Goal: Task Accomplishment & Management: Use online tool/utility

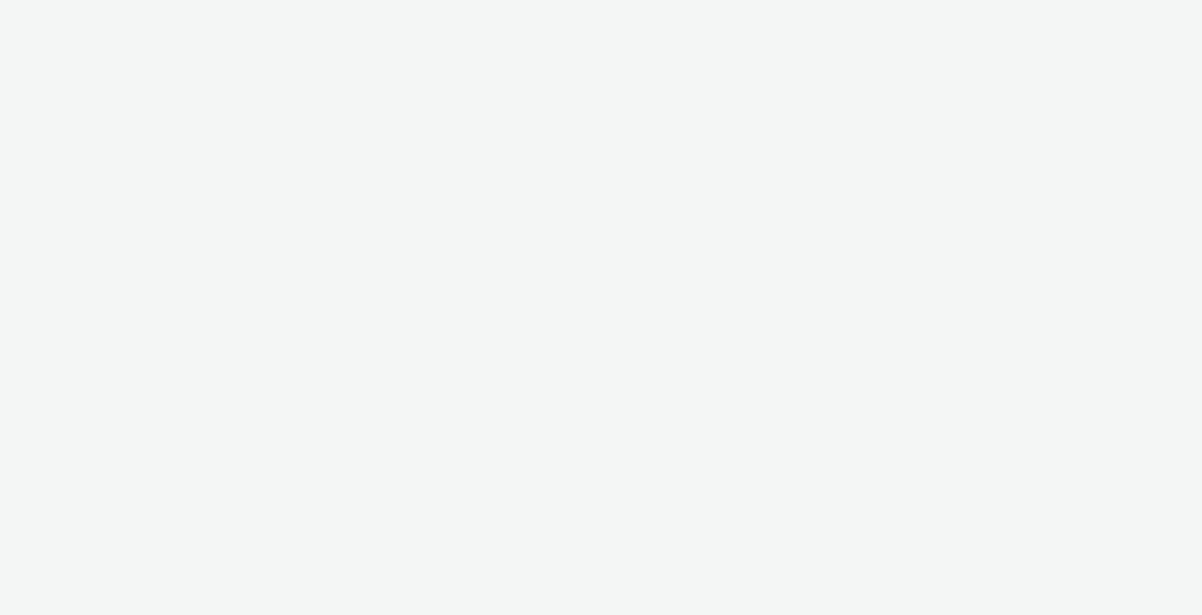
select select "11a7df10-284f-415c-b52a-427acf4c31ae"
select select "23ac11bc-76f7-45aa-bb6e-913a84dd47ea"
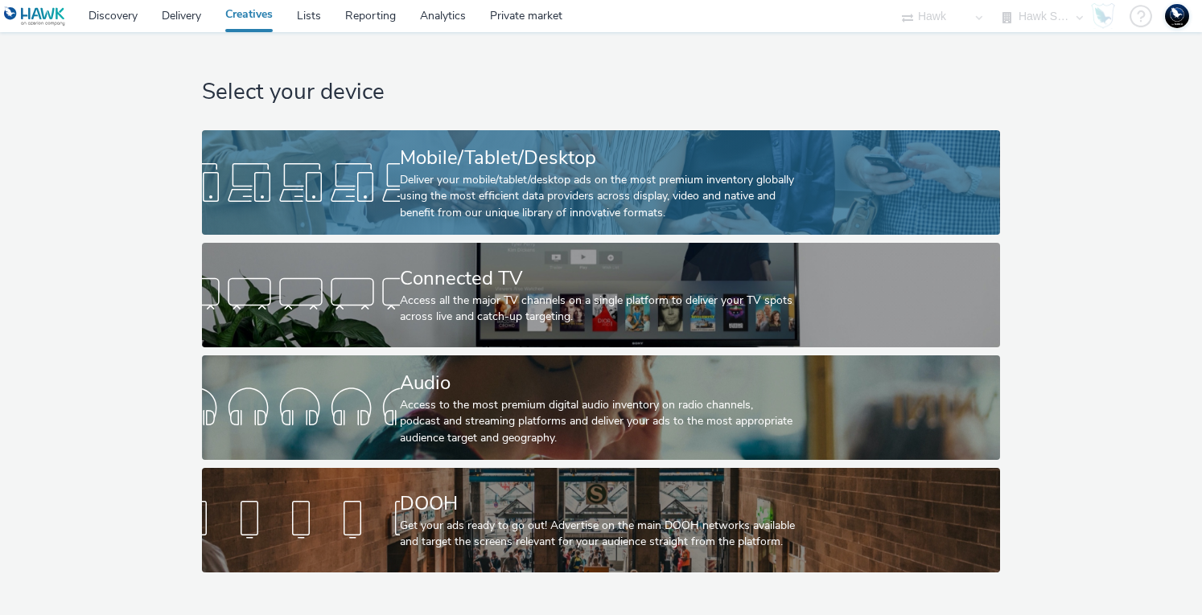
click at [309, 178] on div at bounding box center [301, 182] width 198 height 51
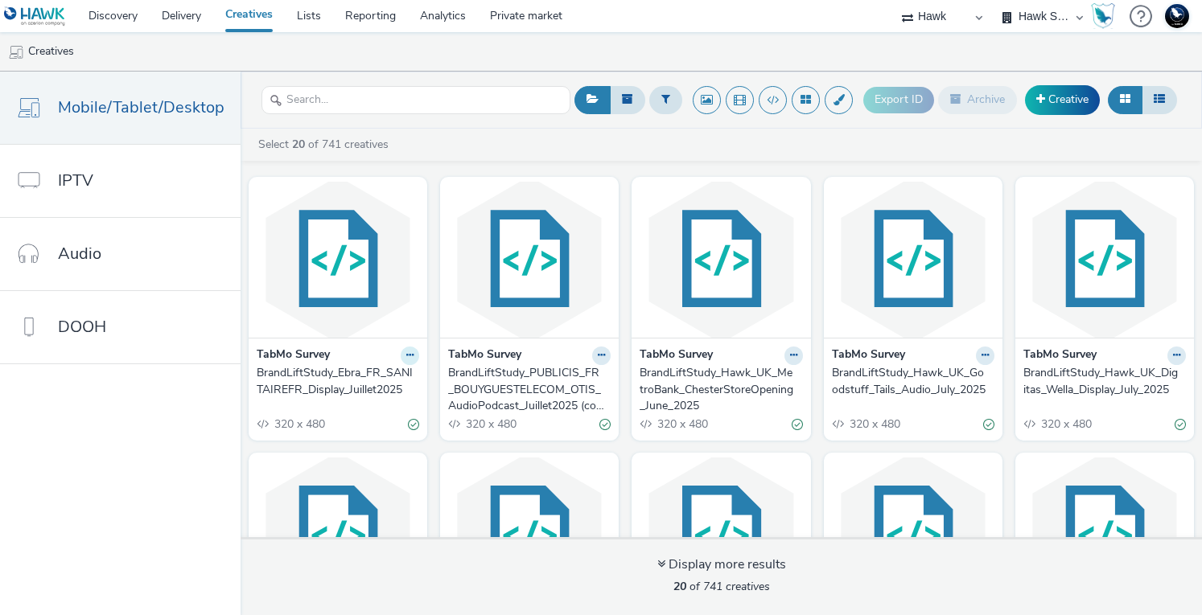
click at [406, 356] on icon at bounding box center [409, 356] width 7 height 10
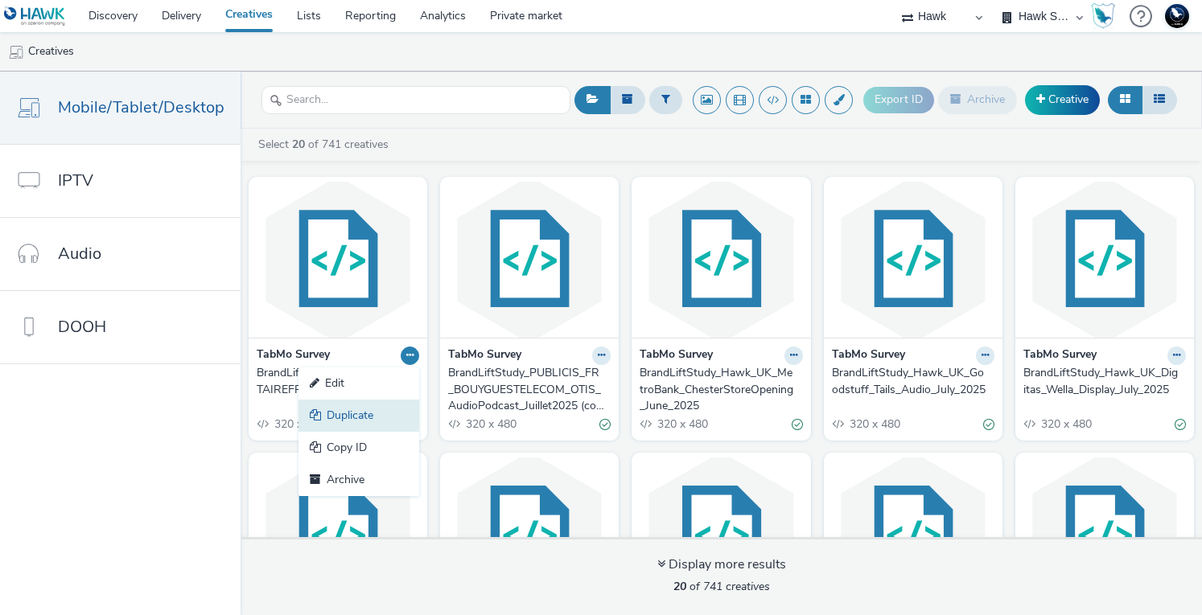
click at [370, 421] on link "Duplicate" at bounding box center [358, 416] width 121 height 32
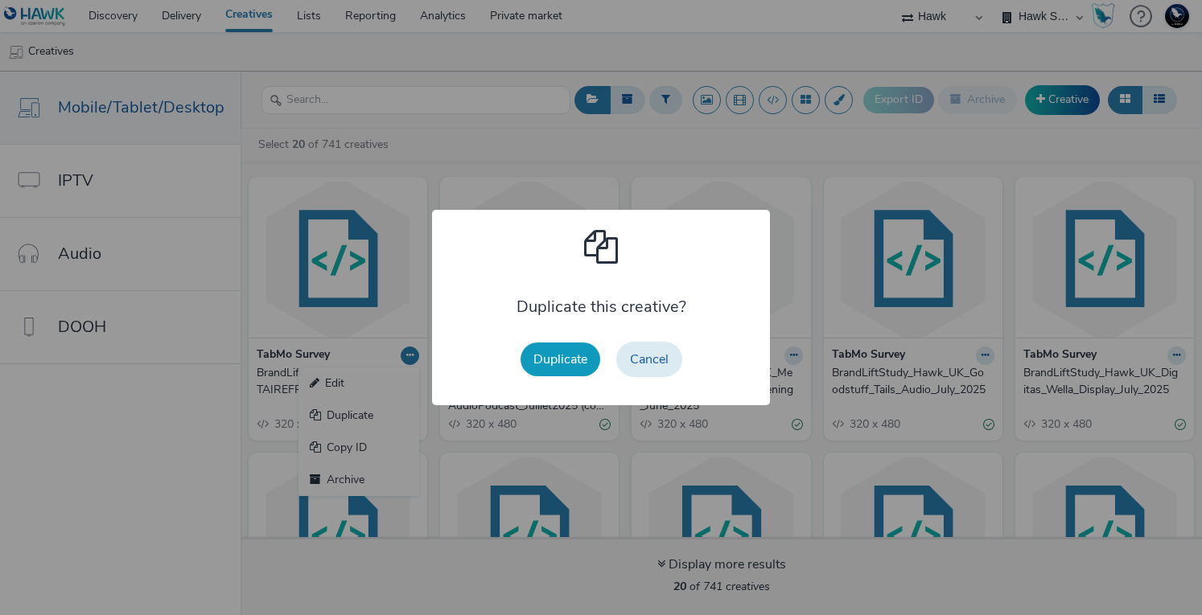
click at [563, 364] on button "Duplicate" at bounding box center [561, 360] width 80 height 34
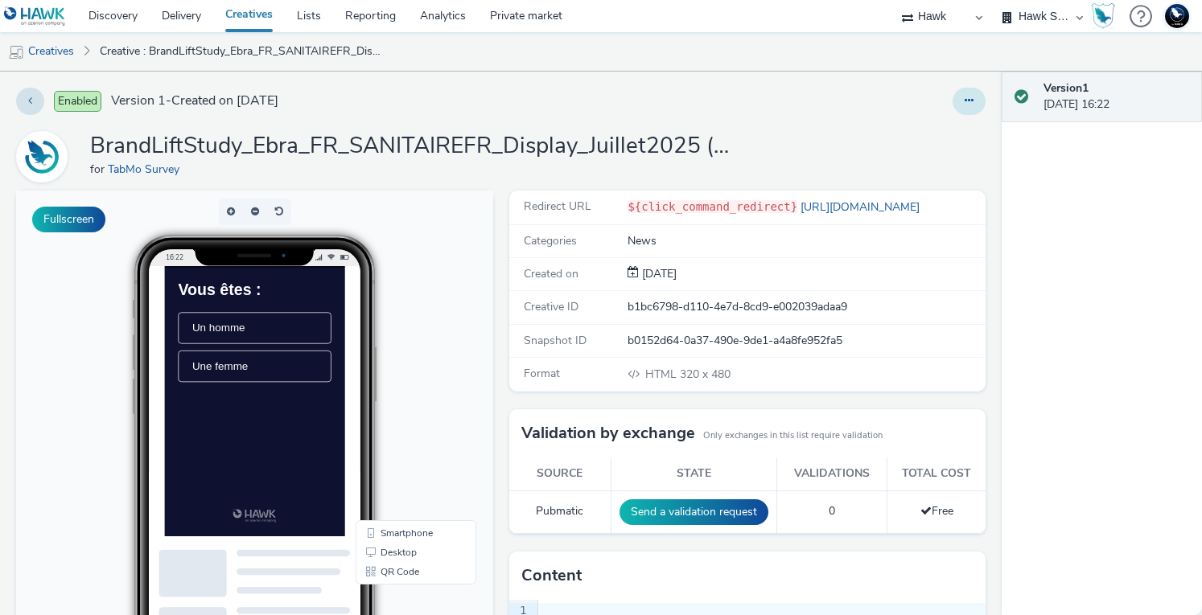
click at [953, 96] on button at bounding box center [969, 101] width 33 height 27
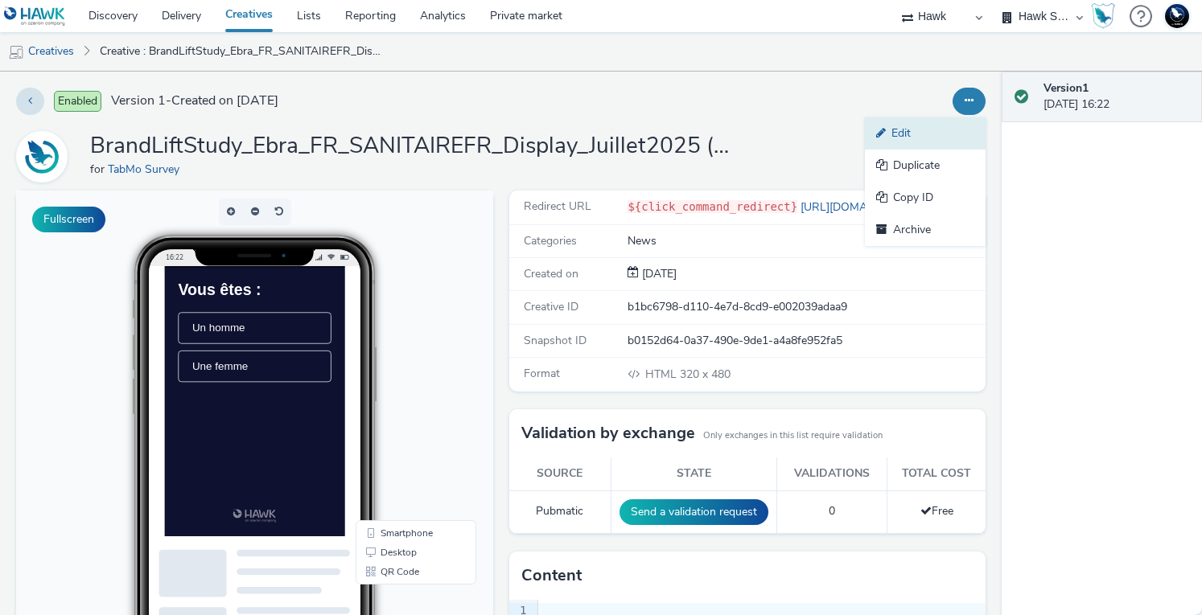
click at [900, 133] on link "Edit" at bounding box center [925, 133] width 121 height 32
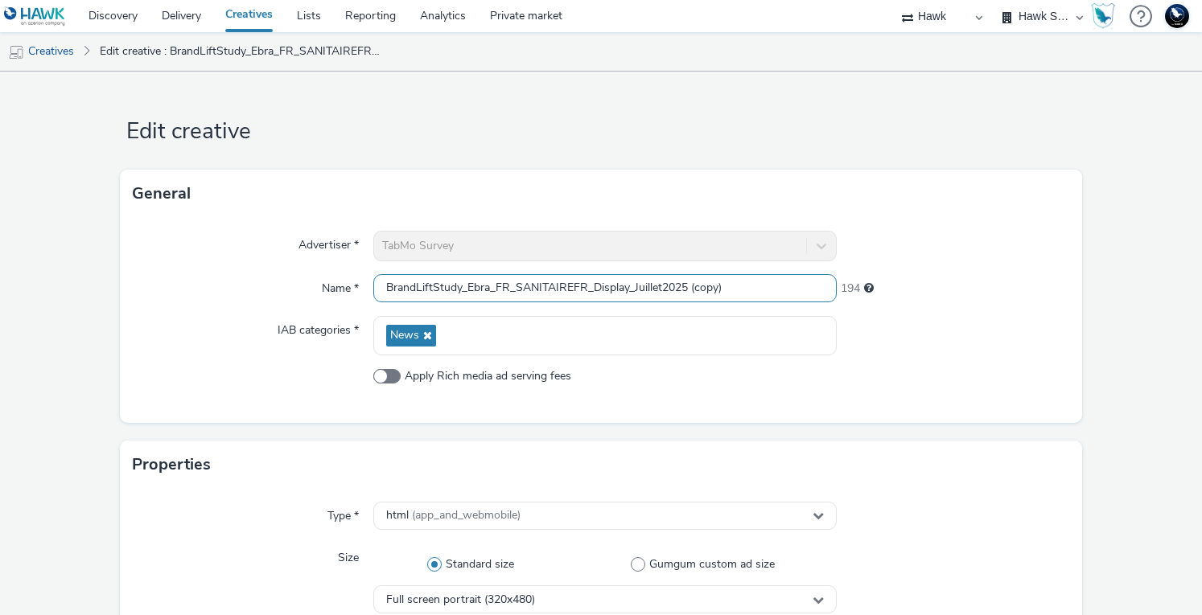
click at [473, 292] on input "BrandLiftStudy_Ebra_FR_SANITAIREFR_Display_Juillet2025 (copy)" at bounding box center [605, 288] width 464 height 28
click at [483, 287] on input "BrandLiftStudy_Ebra_FR_SANITAIREFR_Display_Juillet2025 (copy)" at bounding box center [605, 288] width 464 height 28
click at [473, 282] on input "BrandLiftStudy_FR_SANITAIREFR_Display_Juillet2025 (copy)" at bounding box center [605, 288] width 464 height 28
type input "BrandLiftStudy_CH_DECATHLONCH_DOOH_Septembre2025"
click at [976, 364] on div "Advertiser * TabMo Survey Name * BrandLiftStudy_CH_DECATHLONCH_DOOH_Septembre20…" at bounding box center [600, 320] width 961 height 205
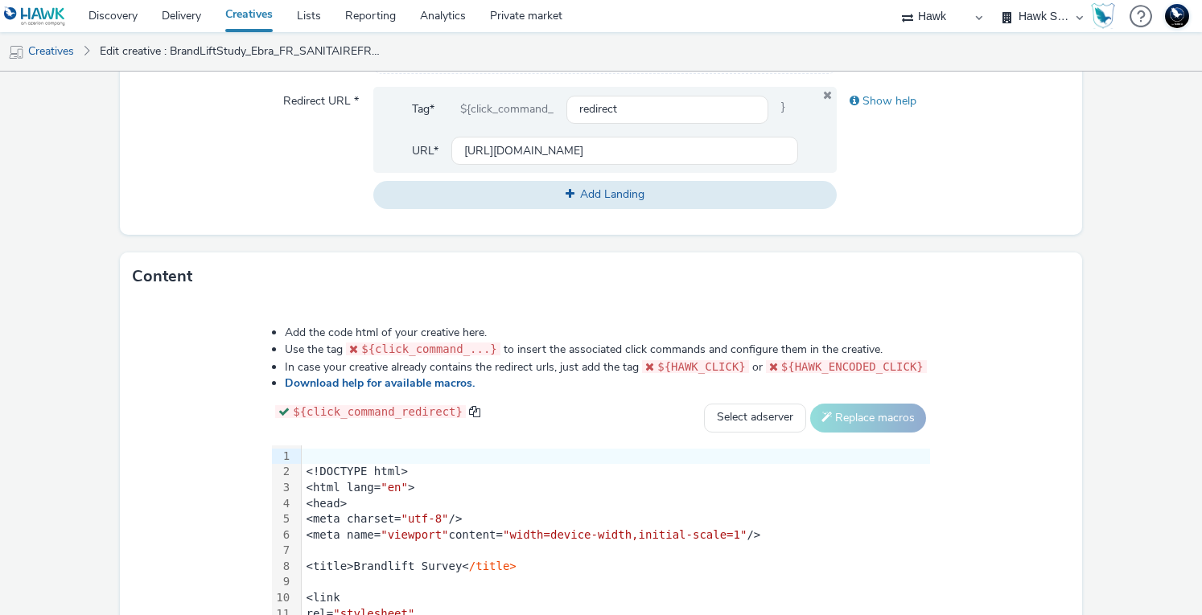
scroll to position [483, 0]
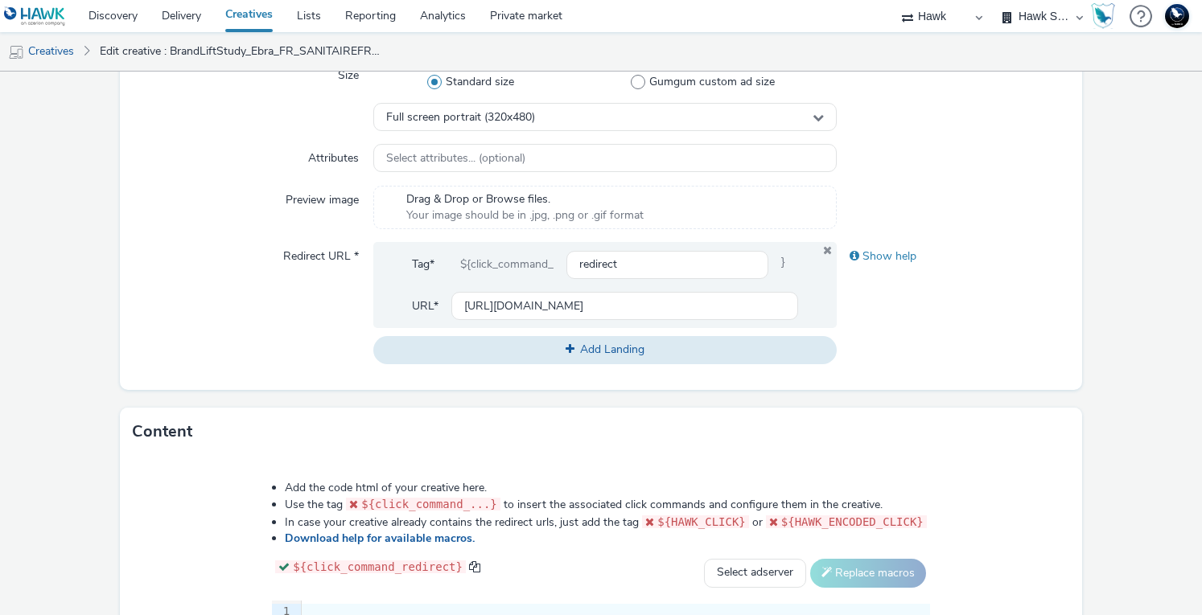
click at [1113, 485] on form "Edit creative General Advertiser * TabMo Survey Name * BrandLiftStudy_CH_DECATH…" at bounding box center [601, 270] width 1202 height 1362
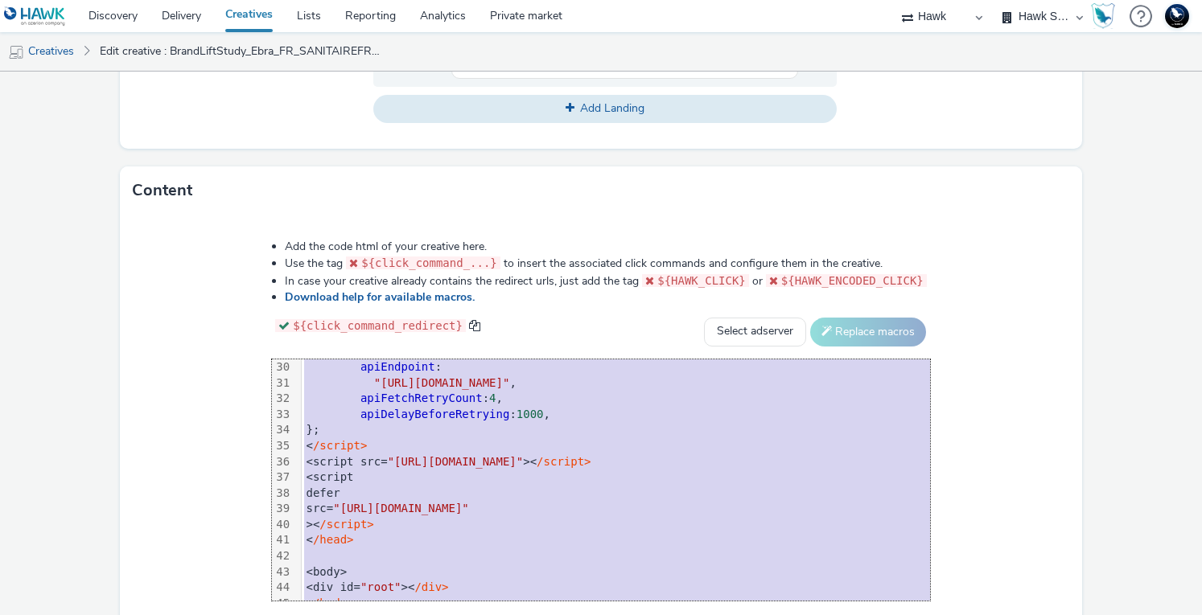
scroll to position [490, 0]
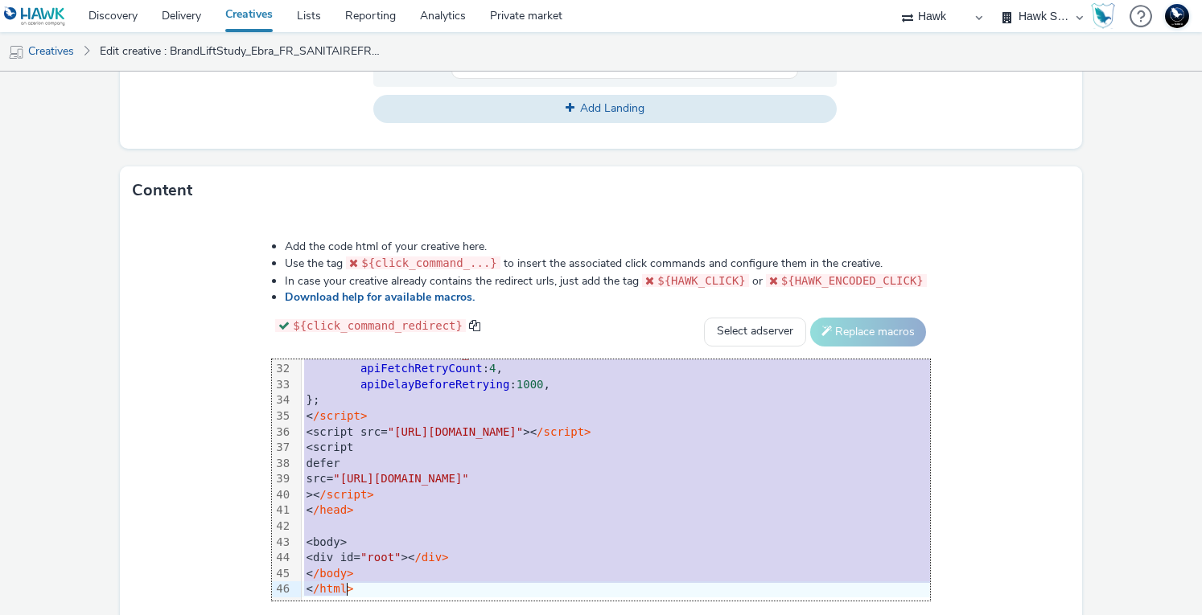
drag, startPoint x: 232, startPoint y: 379, endPoint x: 350, endPoint y: 652, distance: 298.0
click at [350, 615] on html "Discovery Delivery Creatives Lists Reporting Analytics Private market 75 Media …" at bounding box center [601, 307] width 1202 height 615
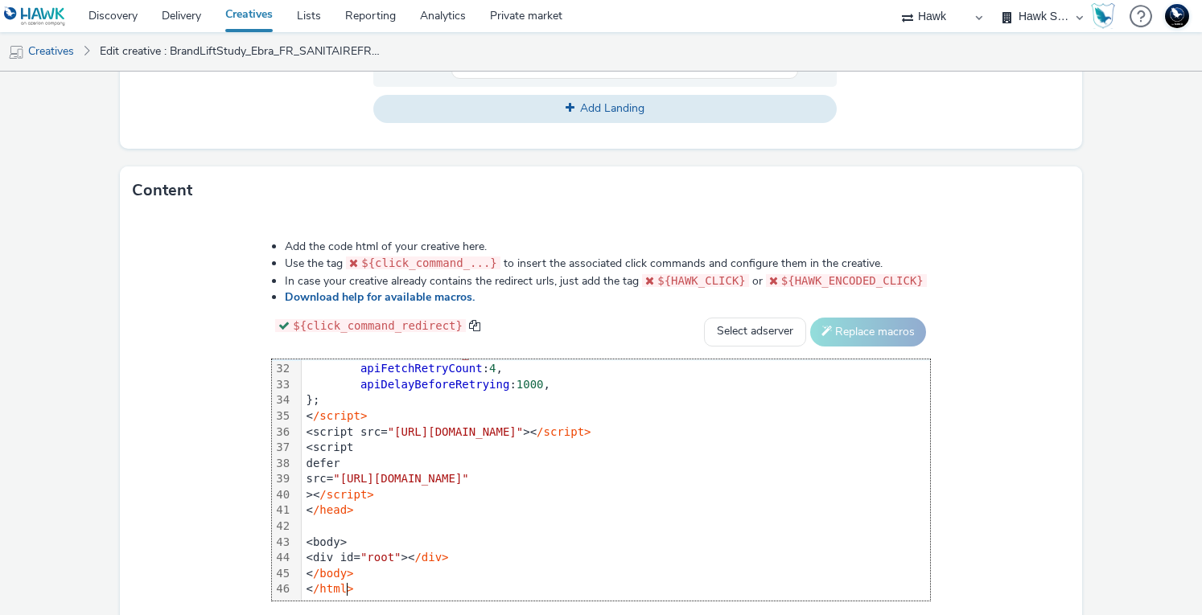
click at [1028, 359] on div "Add the code html of your creative here. Use the tag ${click_command_...} to in…" at bounding box center [600, 432] width 961 height 434
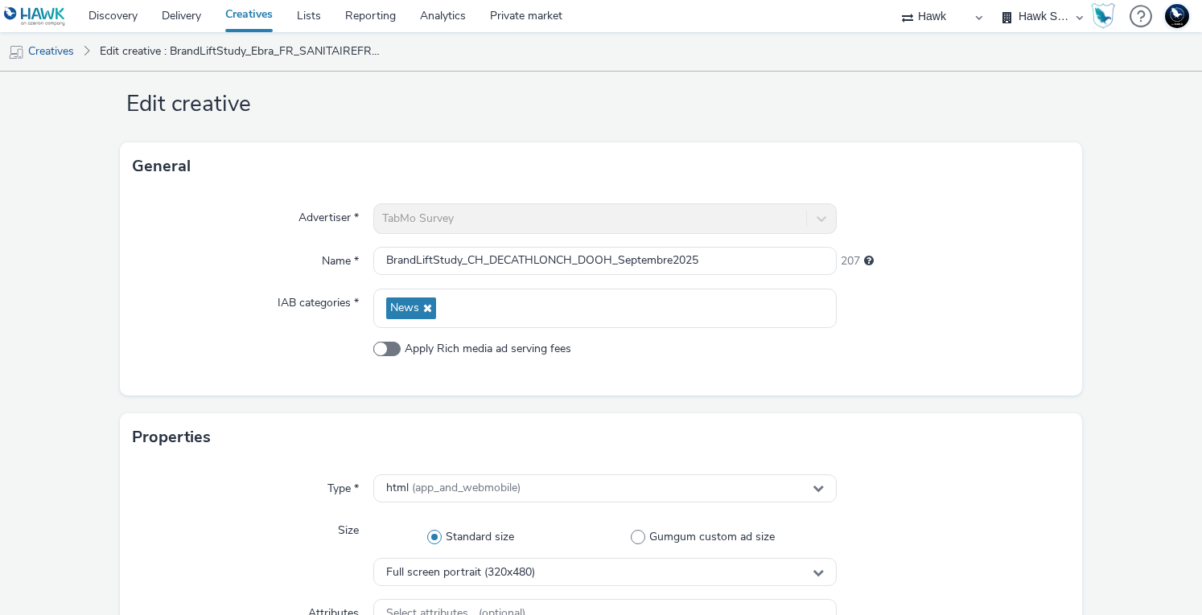
scroll to position [0, 0]
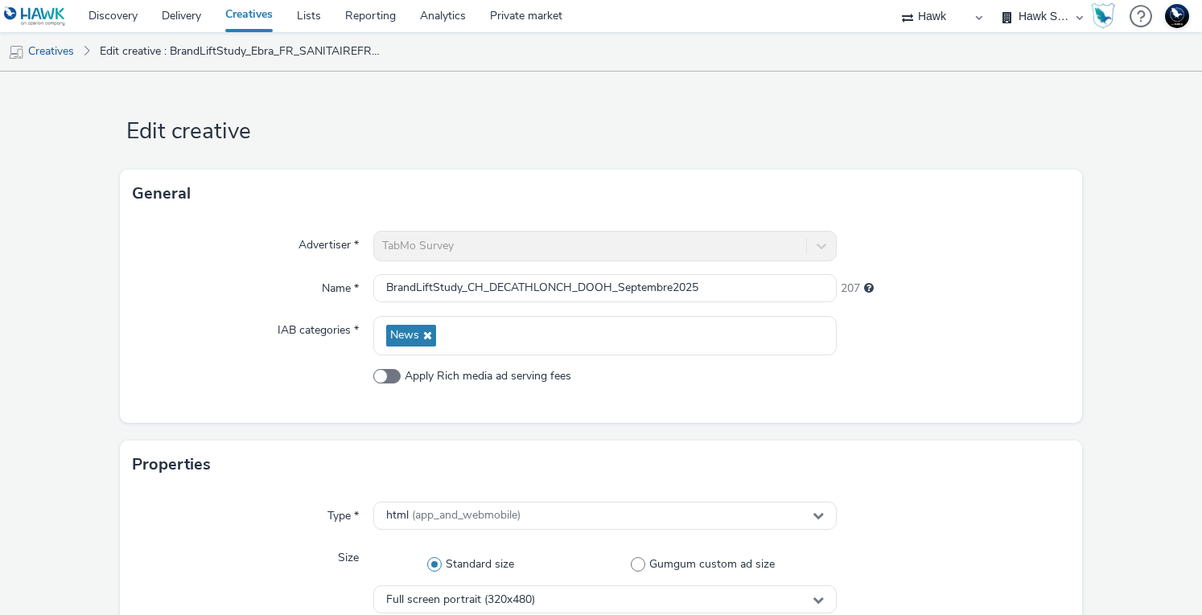
click at [985, 261] on div at bounding box center [953, 246] width 232 height 31
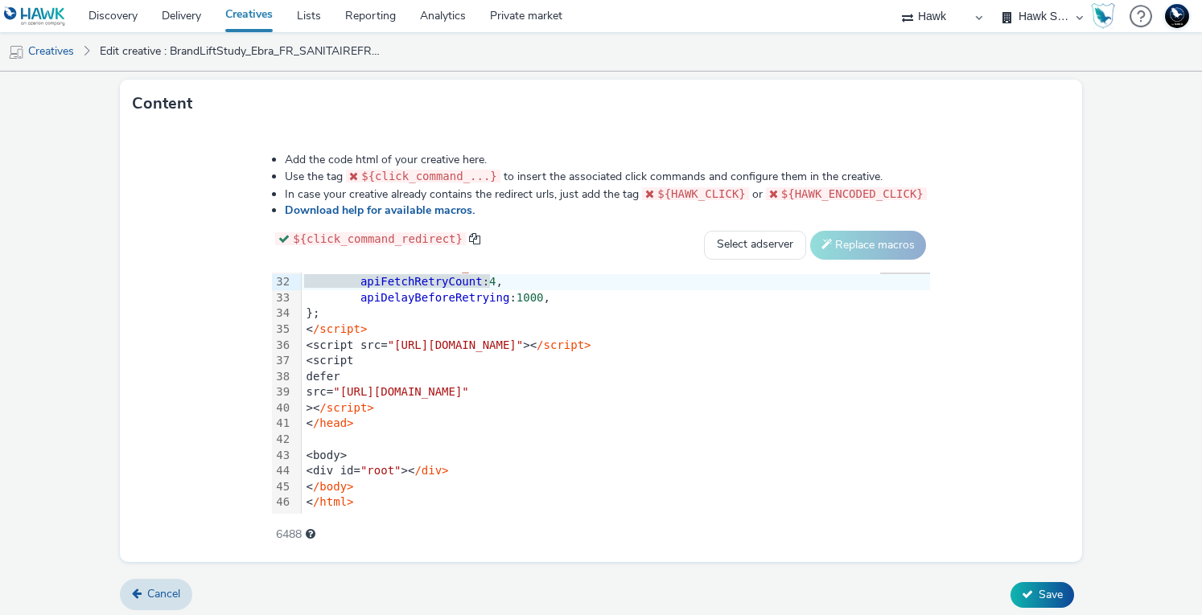
scroll to position [814, 0]
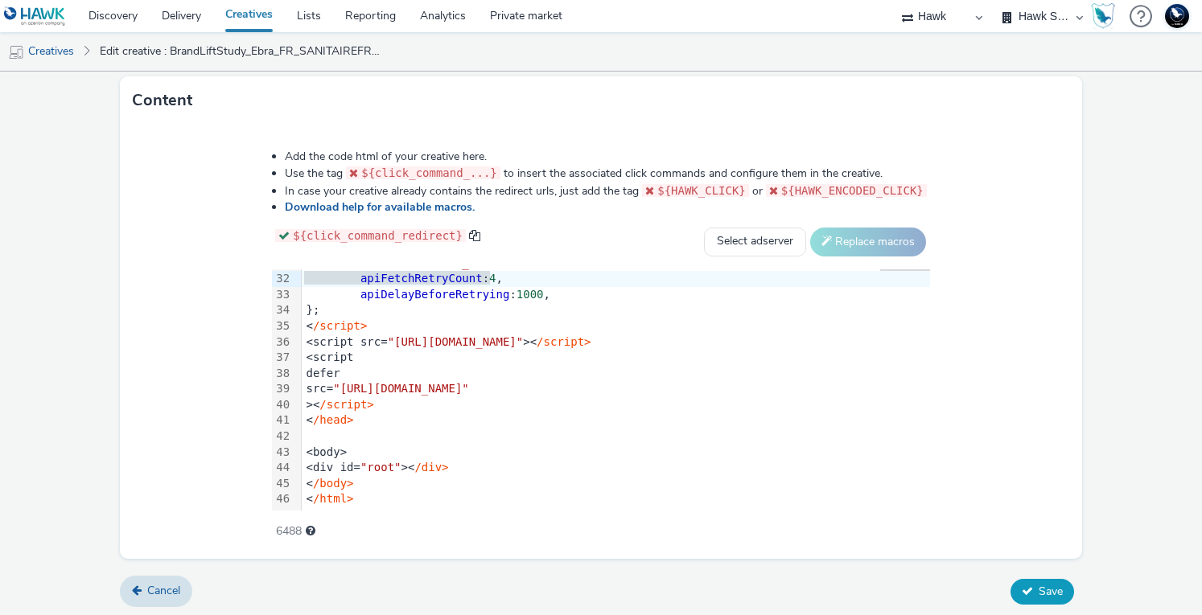
click at [1022, 586] on icon at bounding box center [1027, 591] width 11 height 11
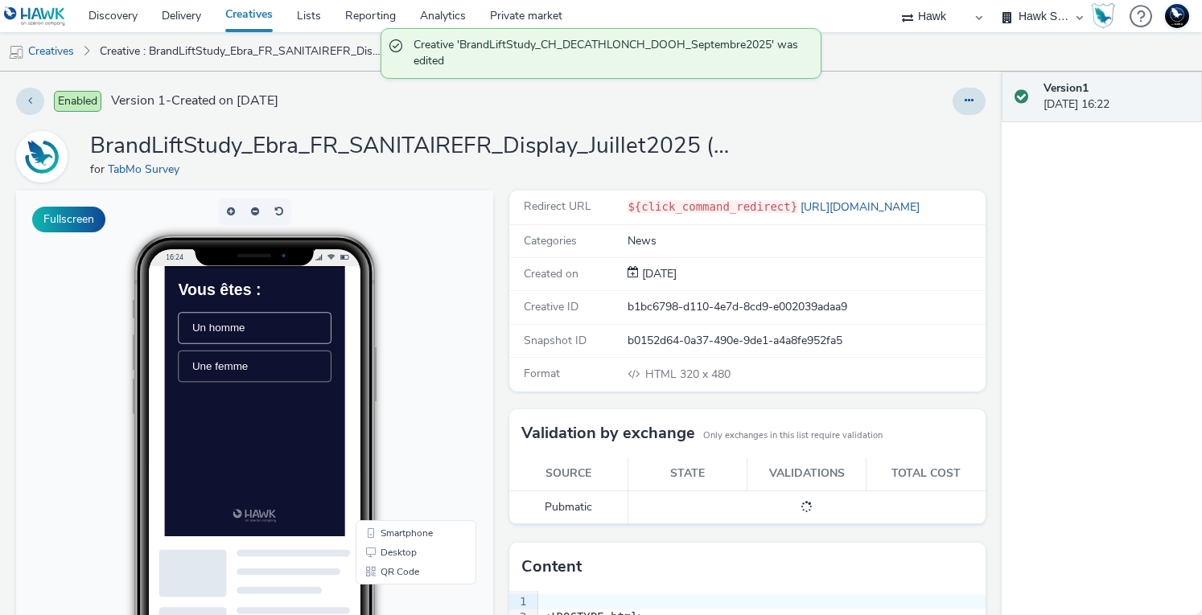
click at [317, 420] on li "Une femme" at bounding box center [292, 409] width 219 height 45
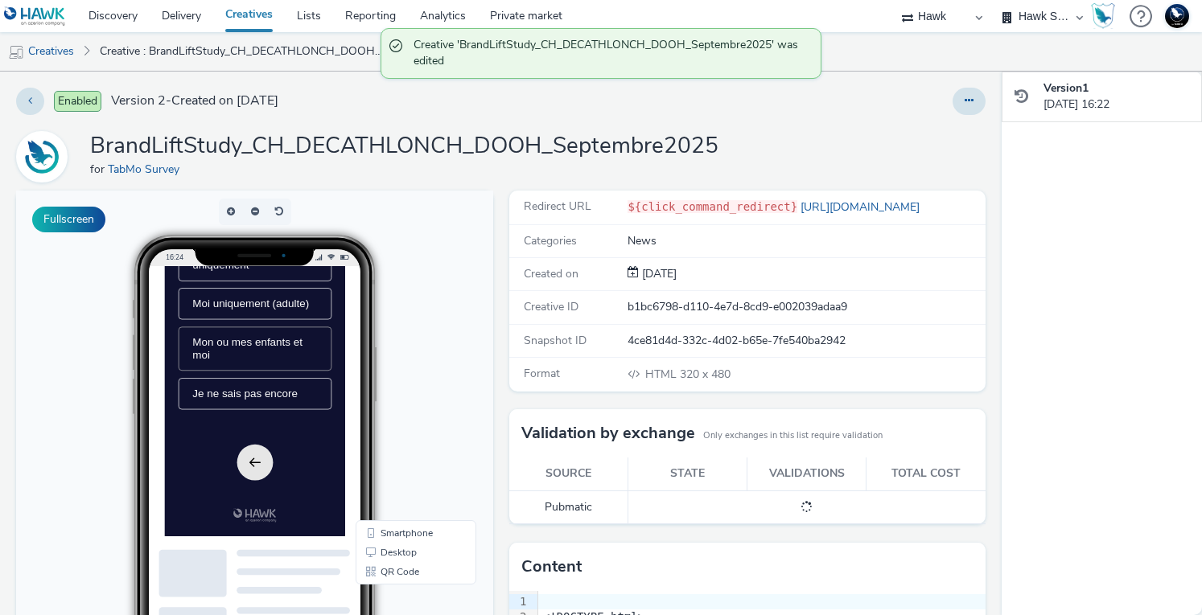
scroll to position [356, 0]
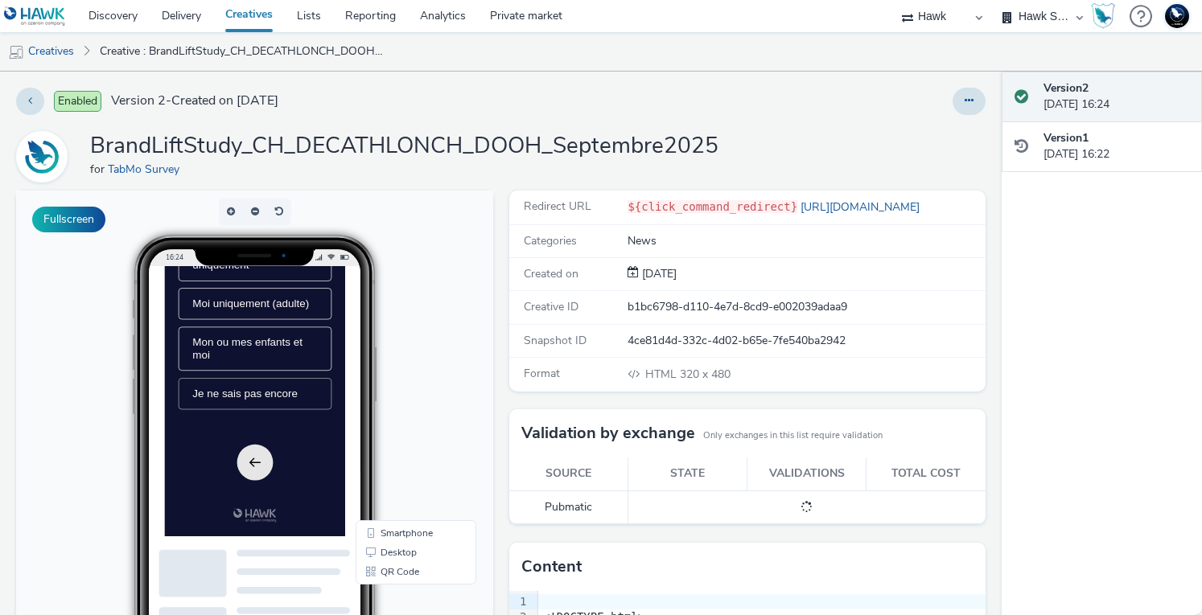
click at [303, 457] on span "Je ne sais pas encore" at bounding box center [279, 448] width 150 height 17
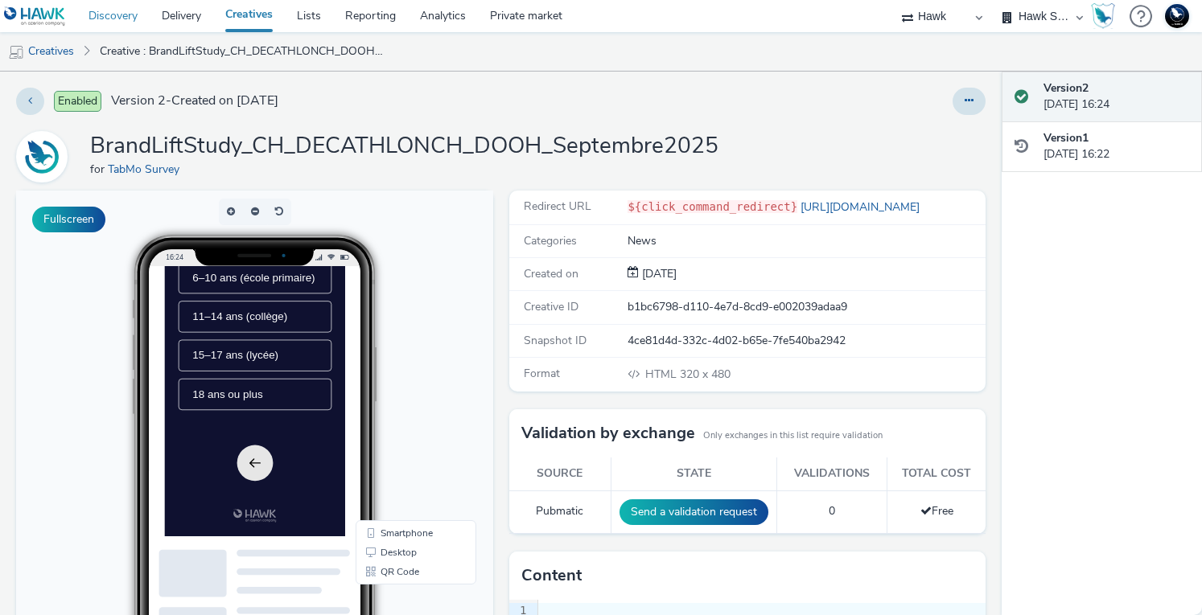
click at [106, 19] on link "Discovery" at bounding box center [112, 16] width 73 height 32
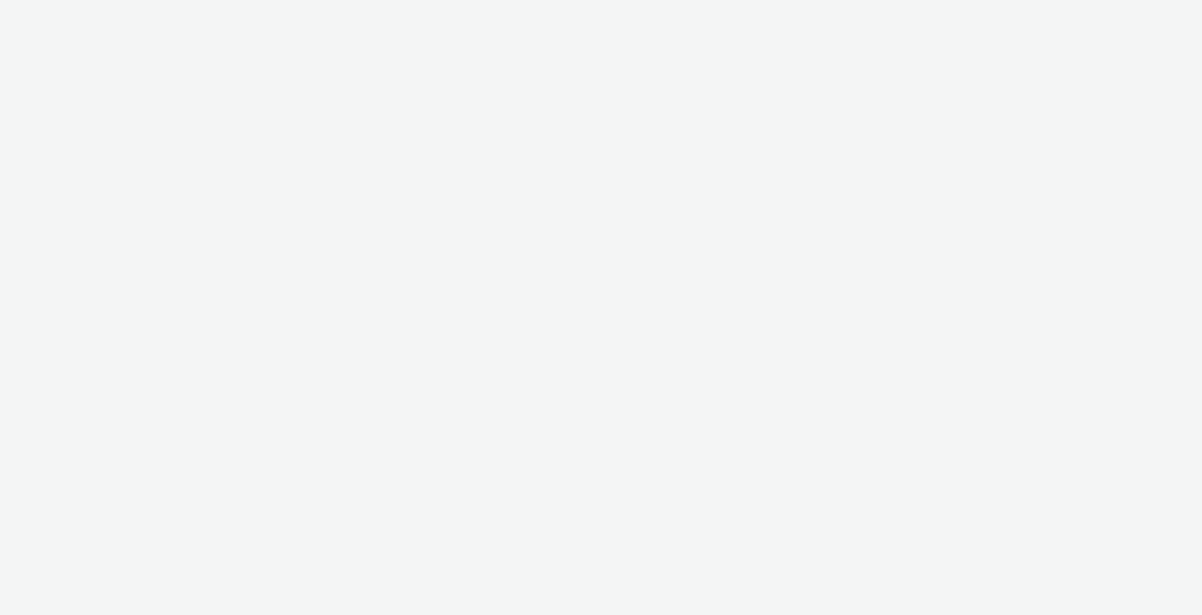
select select "11a7df10-284f-415c-b52a-427acf4c31ae"
select select "23ac11bc-76f7-45aa-bb6e-913a84dd47ea"
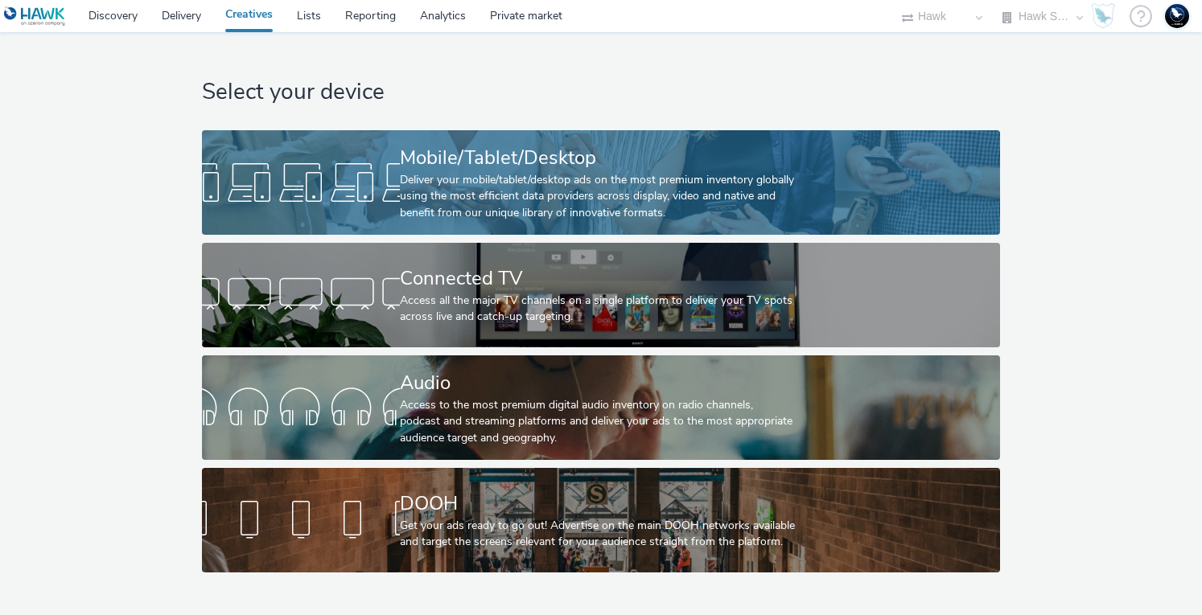
click at [333, 197] on div at bounding box center [301, 182] width 198 height 51
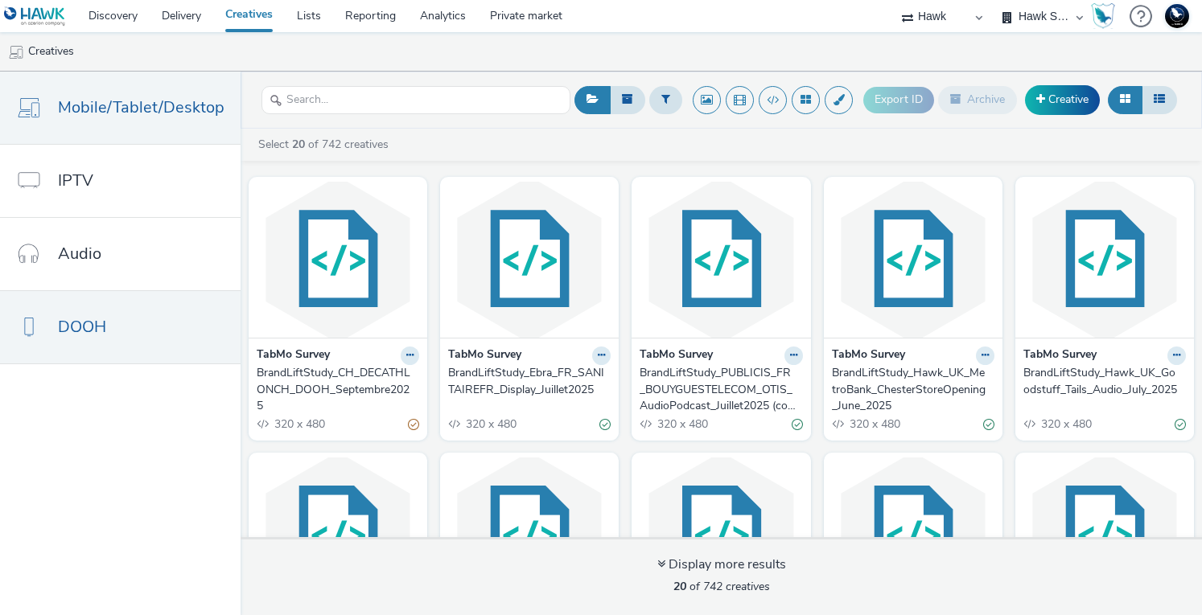
click at [130, 335] on link "DOOH" at bounding box center [120, 327] width 241 height 72
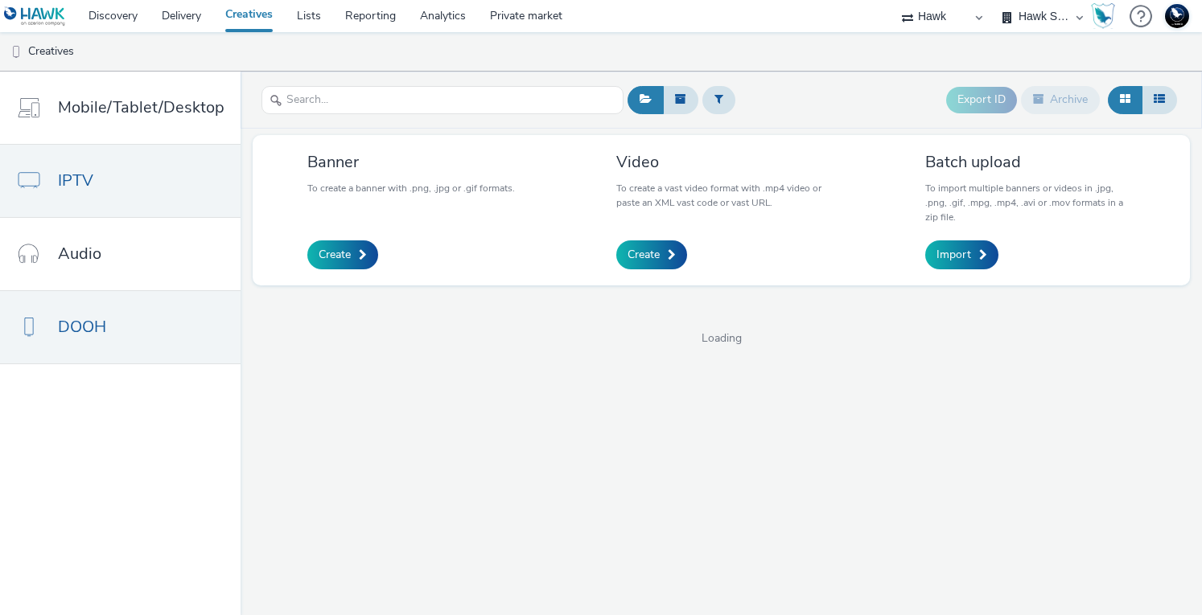
click at [93, 170] on span "IPTV" at bounding box center [75, 180] width 35 height 23
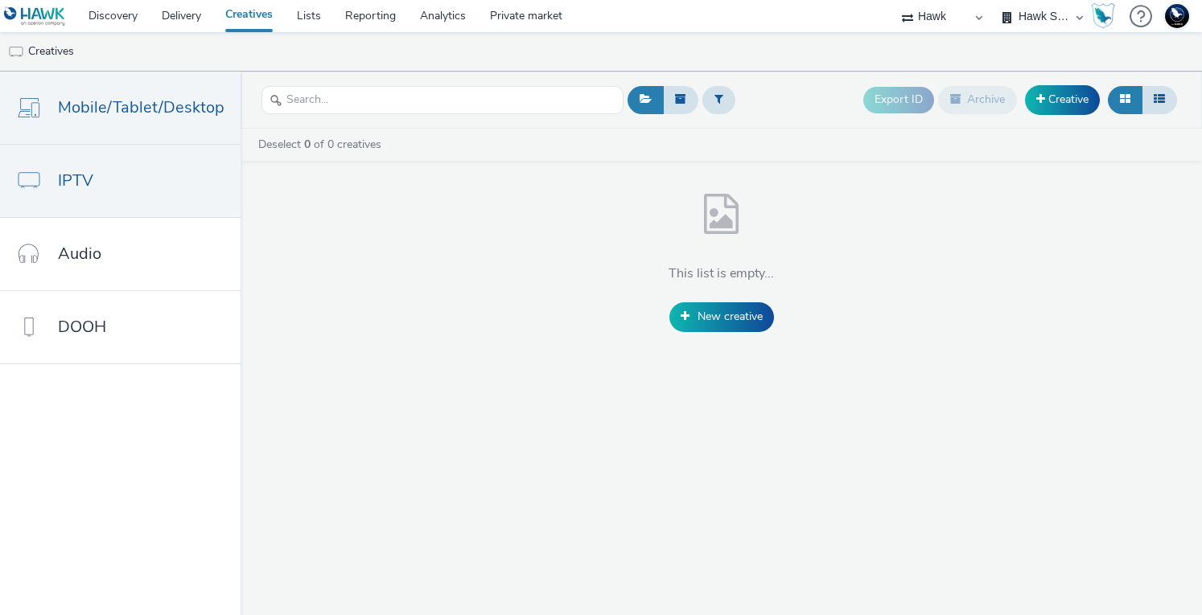
drag, startPoint x: 98, startPoint y: 99, endPoint x: 113, endPoint y: 106, distance: 16.2
click at [100, 101] on span "Mobile/Tablet/Desktop" at bounding box center [141, 107] width 167 height 23
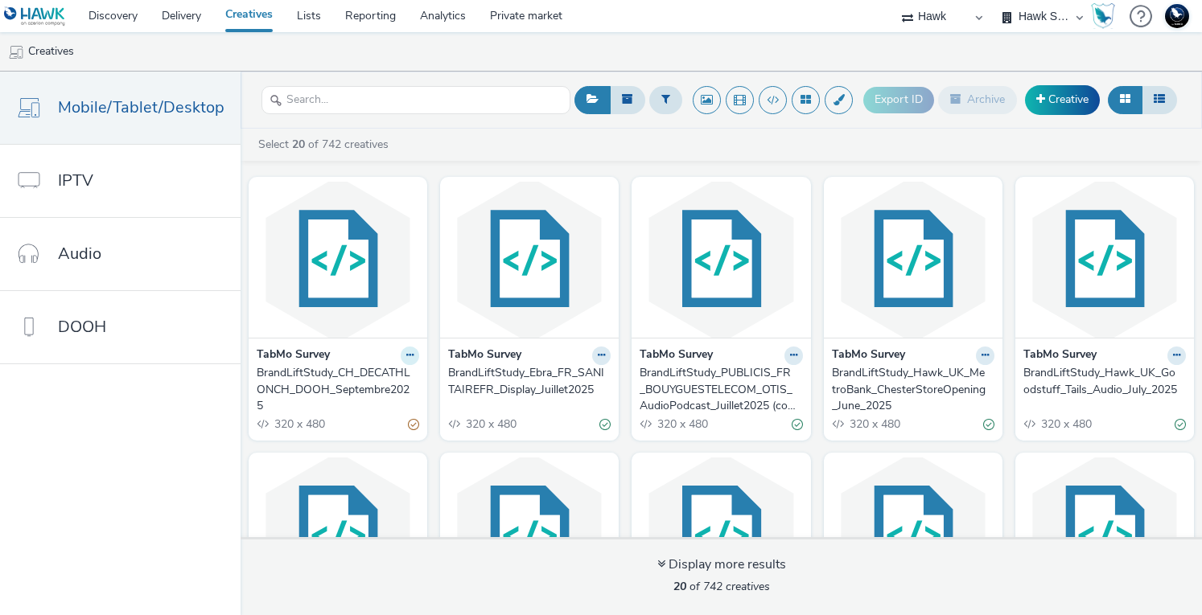
click at [406, 352] on icon at bounding box center [409, 356] width 7 height 10
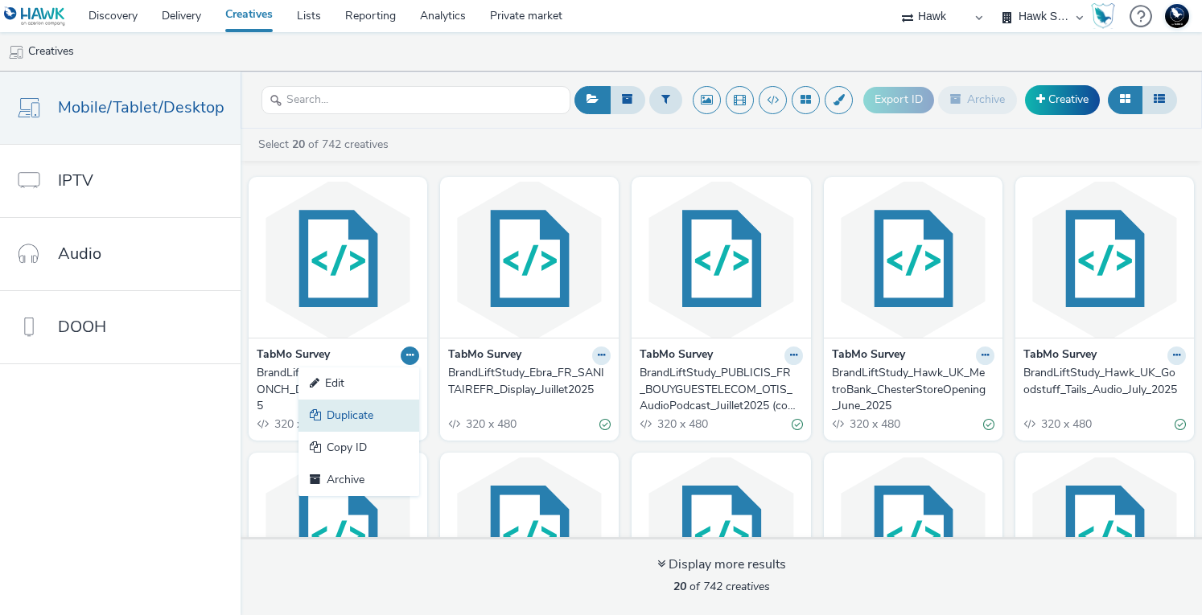
click at [360, 406] on link "Duplicate" at bounding box center [358, 416] width 121 height 32
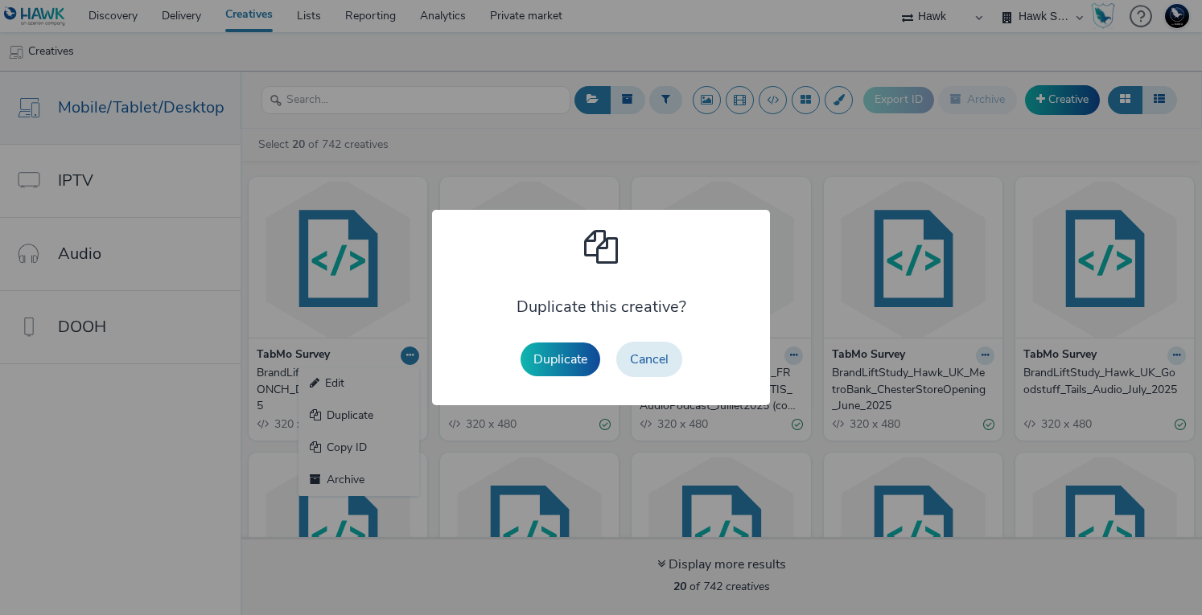
click at [559, 364] on button "Duplicate" at bounding box center [561, 360] width 80 height 34
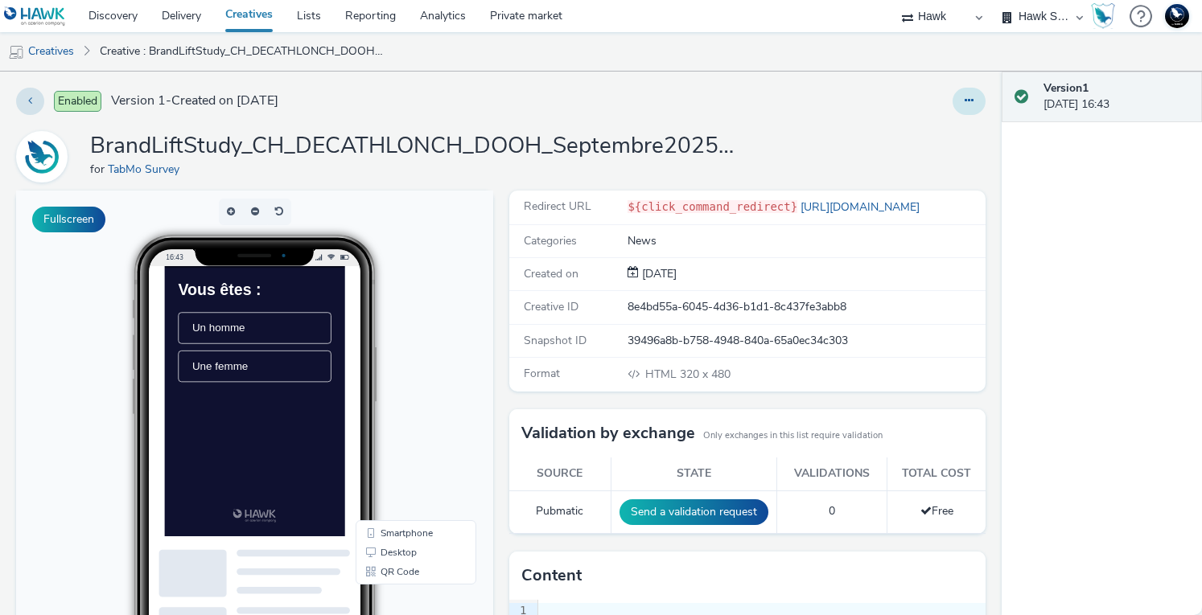
click at [965, 102] on icon at bounding box center [969, 100] width 9 height 11
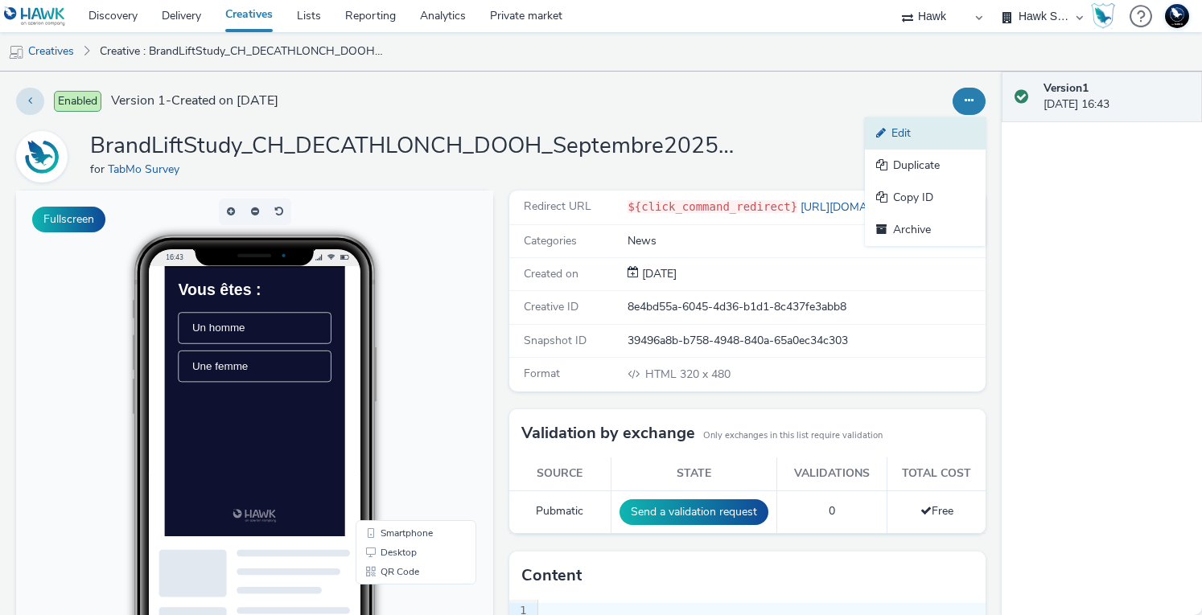
click at [905, 125] on link "Edit" at bounding box center [925, 133] width 121 height 32
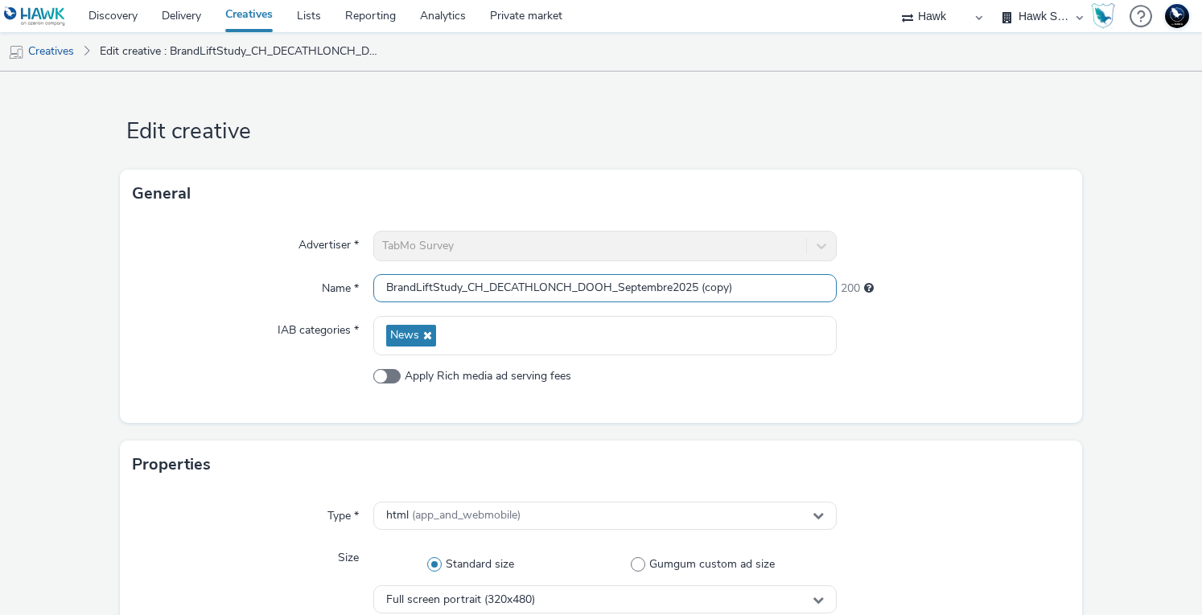
click at [471, 294] on input "BrandLiftStudy_CH_DECATHLONCH_DOOH_Septembre2025 (copy)" at bounding box center [605, 288] width 464 height 28
click at [462, 289] on input "BrandLiftStudy_CH_DECATHLONCH_DOOH_Septembre2025 (copy)" at bounding box center [605, 288] width 464 height 28
click at [478, 287] on input "BrandLiftStudy_CH_DECATHLONCH_DOOH_Septembre2025 (copy)" at bounding box center [605, 288] width 464 height 28
click at [640, 288] on input "BrandLiftStudy_FR_SOMMETDELELEVAGE_DOOH_Septembre2025 (copy)" at bounding box center [605, 288] width 464 height 28
click at [773, 286] on input "BrandLiftStudy_FR_SOMMETDELELEVAGE_DISPLAY_Septembre2025 (copy)" at bounding box center [605, 288] width 464 height 28
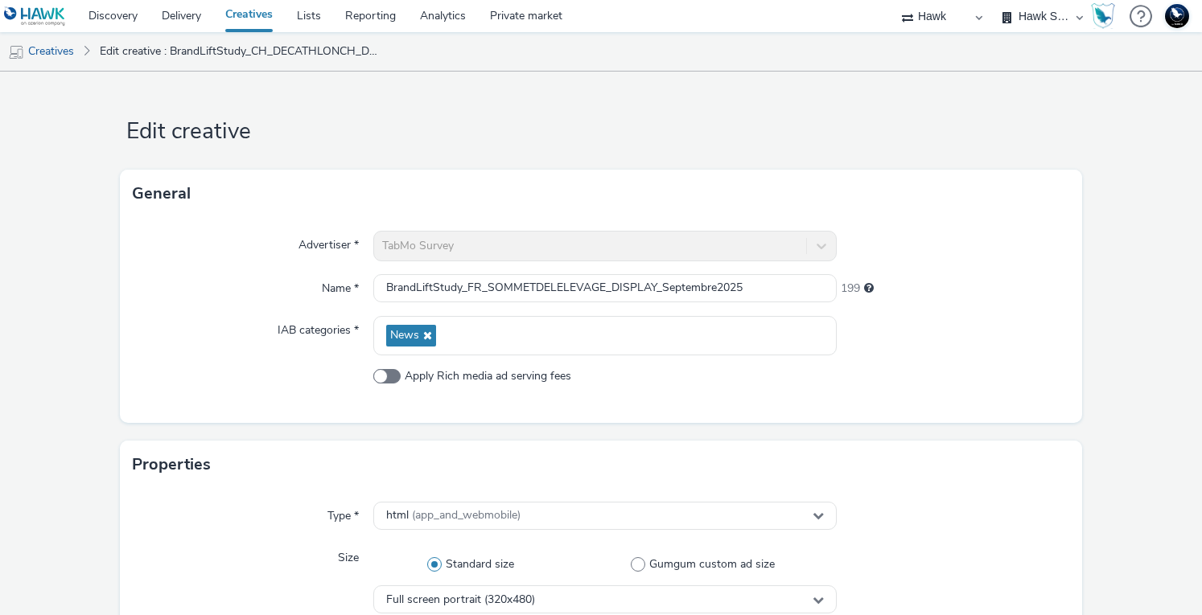
click at [983, 344] on div at bounding box center [953, 335] width 232 height 39
click at [463, 288] on input "BrandLiftStudy_FR_SOMMETDELELEVAGE_DISPLAY_Septembre2025" at bounding box center [605, 288] width 464 height 28
type input "BrandLiftStudy_CFP_FR_SOMMETDELELEVAGE_DISPLAY_Septembre2025"
click at [923, 315] on div "Advertiser * TabMo Survey Name * BrandLiftStudy_CFP_FR_SOMMETDELELEVAGE_DISPLAY…" at bounding box center [600, 320] width 961 height 205
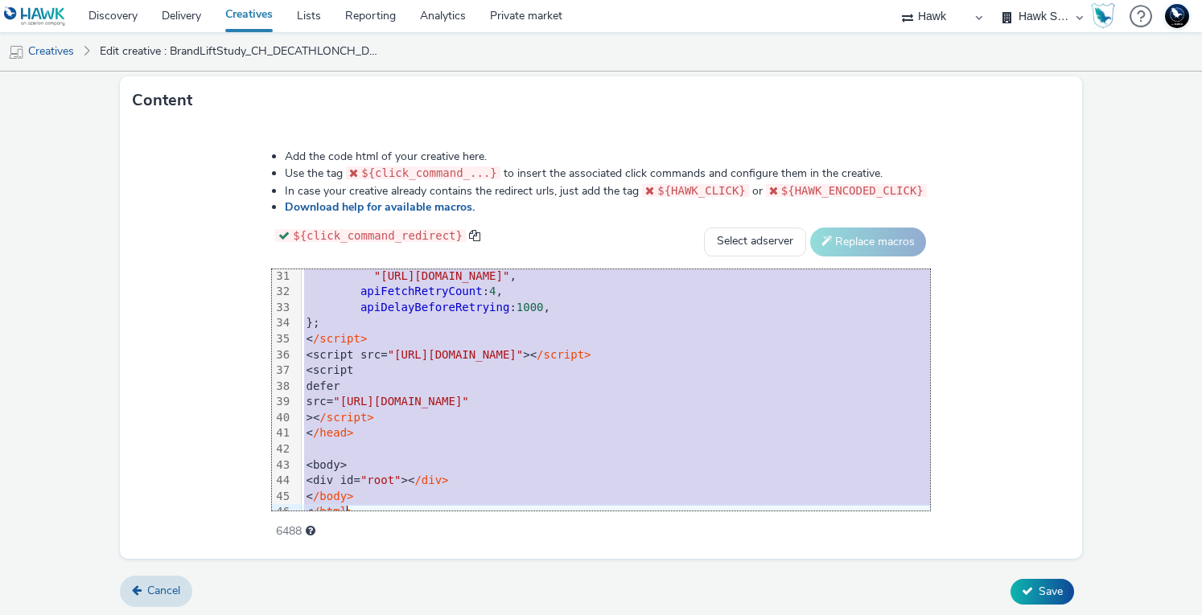
scroll to position [490, 0]
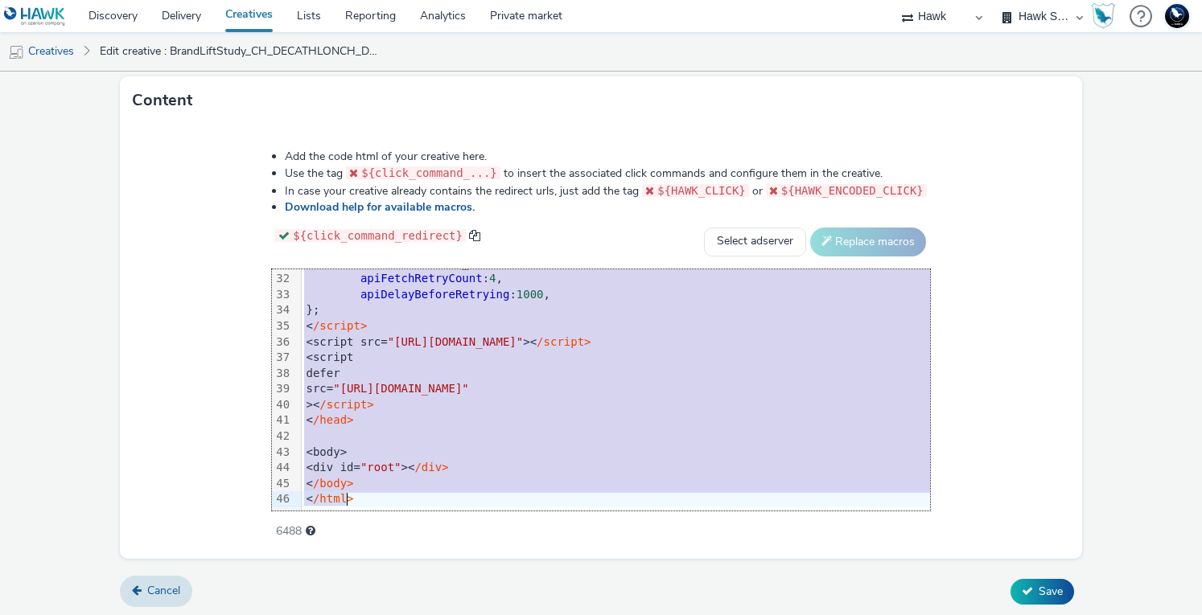
drag, startPoint x: 256, startPoint y: 294, endPoint x: 397, endPoint y: 550, distance: 293.1
click at [397, 550] on div "Add the code html of your creative here. Use the tag ${click_command_...} to in…" at bounding box center [600, 342] width 961 height 434
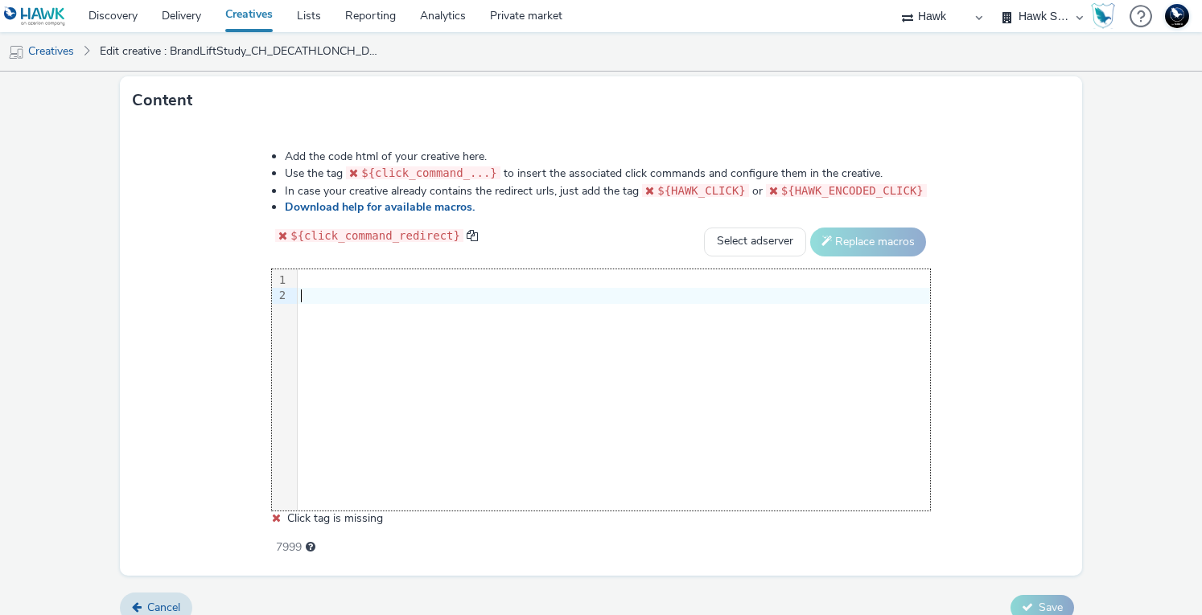
scroll to position [830, 0]
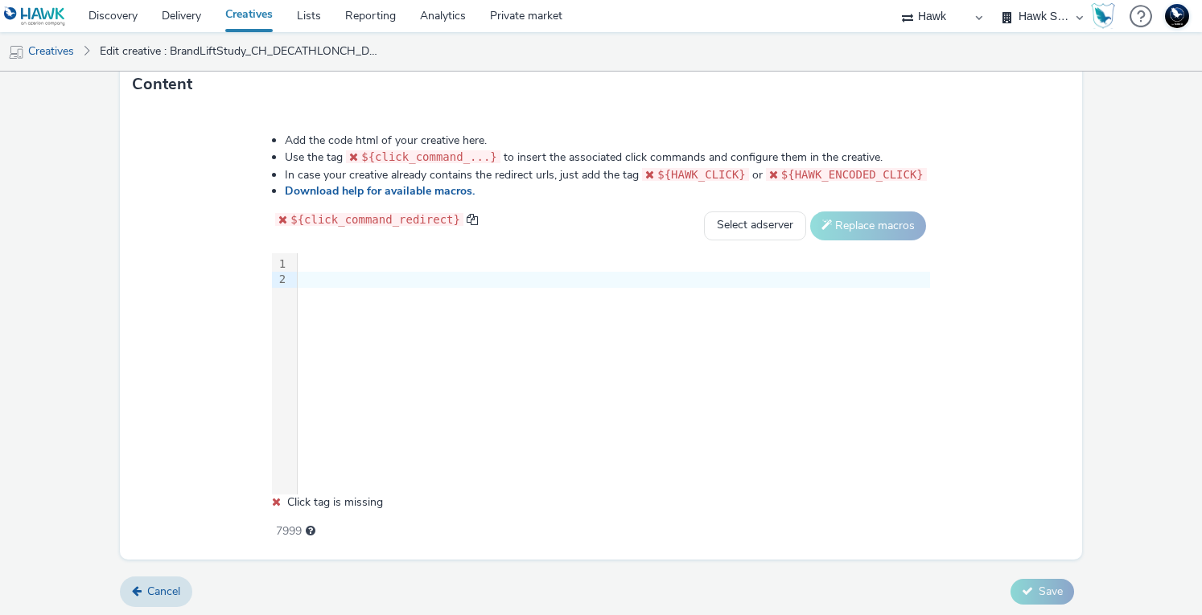
click at [335, 290] on div "9 1 2 ›" at bounding box center [601, 373] width 658 height 241
click at [331, 262] on div at bounding box center [614, 265] width 632 height 16
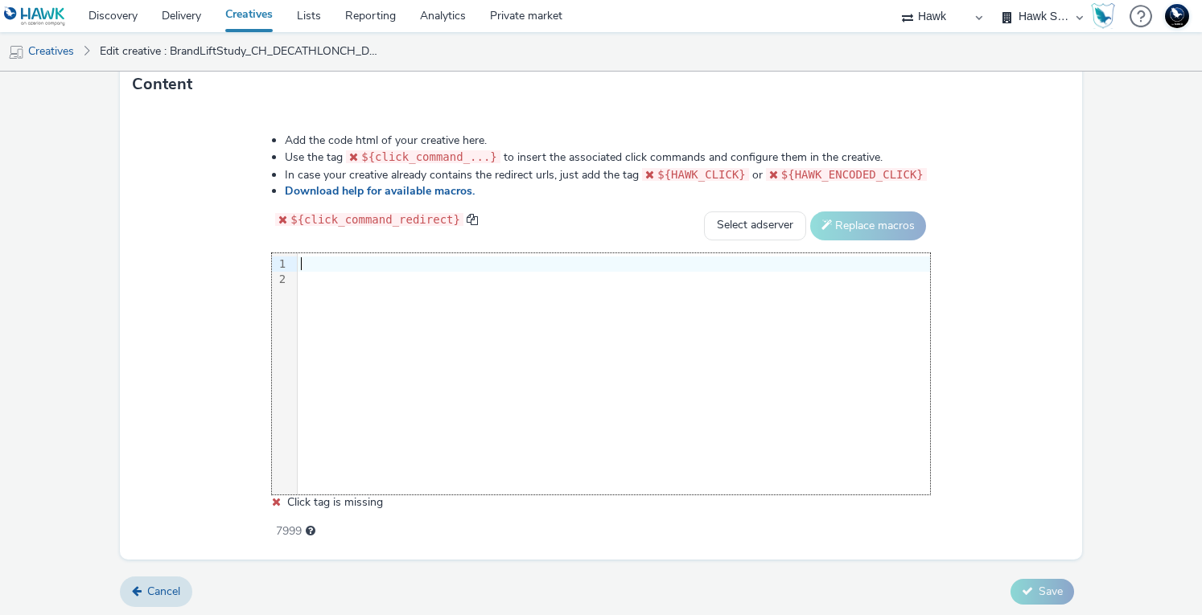
click at [340, 274] on div at bounding box center [614, 280] width 632 height 16
click at [335, 263] on div at bounding box center [614, 265] width 632 height 16
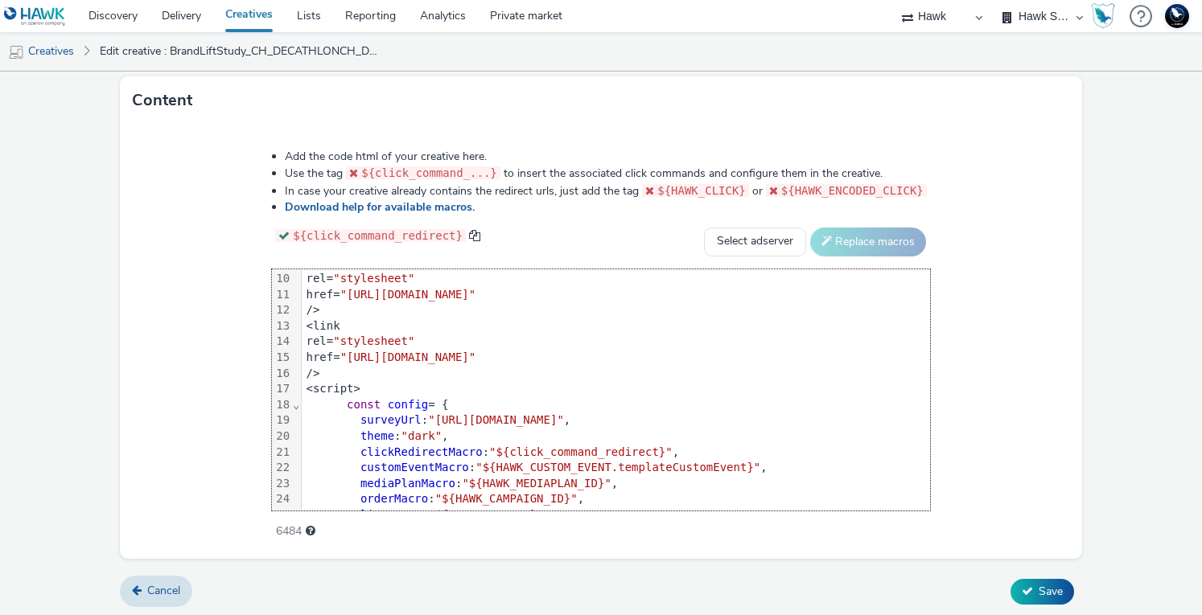
scroll to position [241, 0]
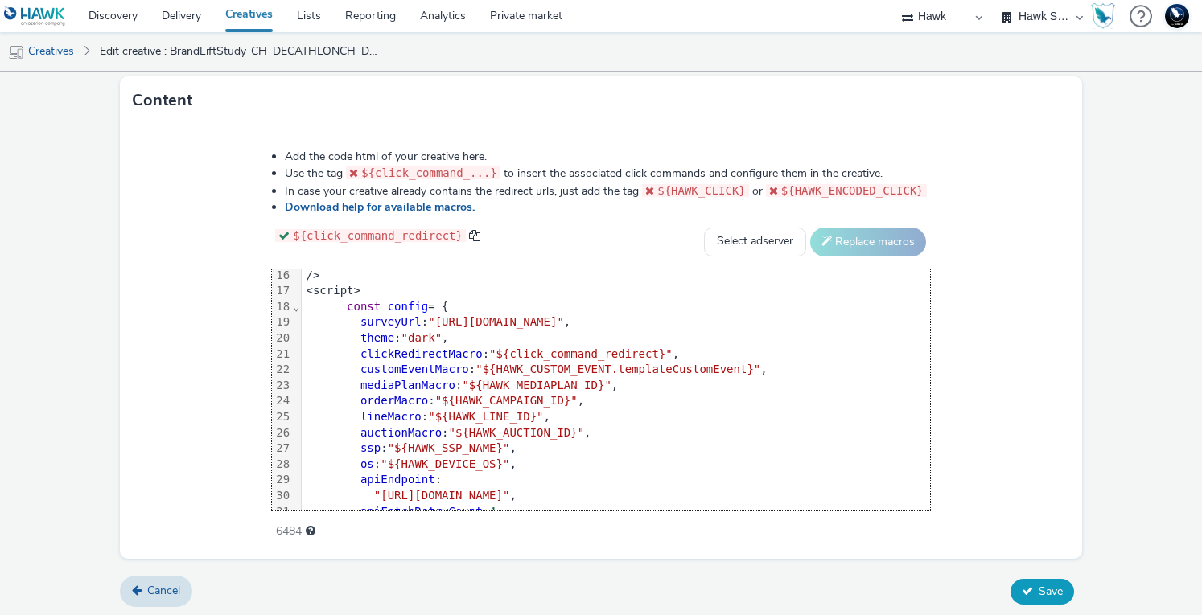
click at [1039, 585] on span "Save" at bounding box center [1051, 591] width 24 height 15
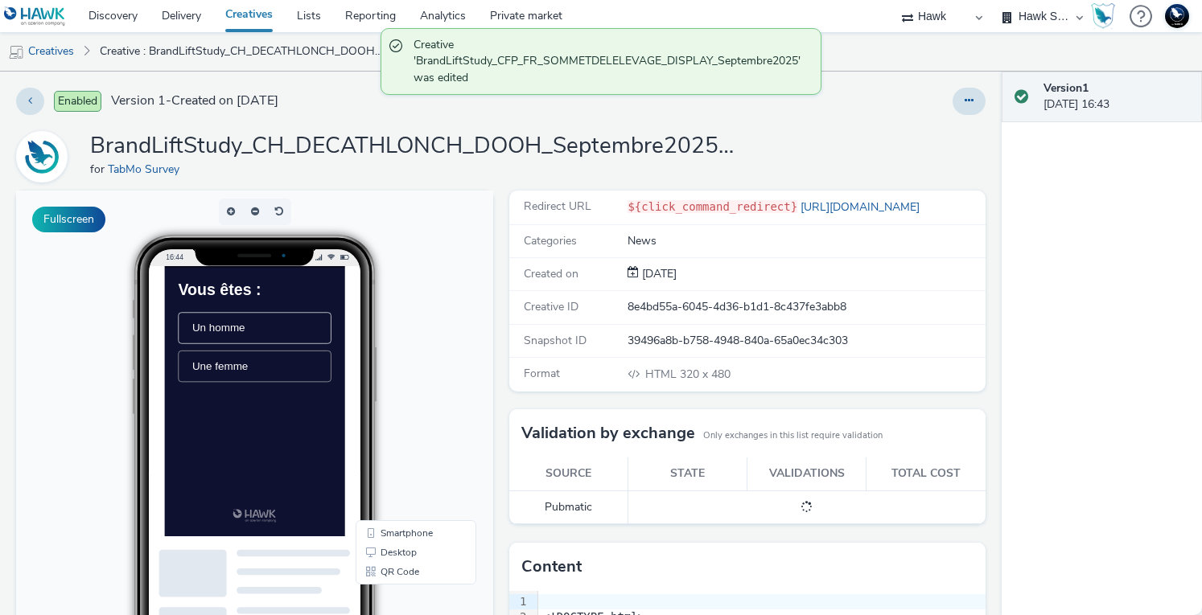
click at [290, 422] on li "Une femme" at bounding box center [292, 409] width 219 height 45
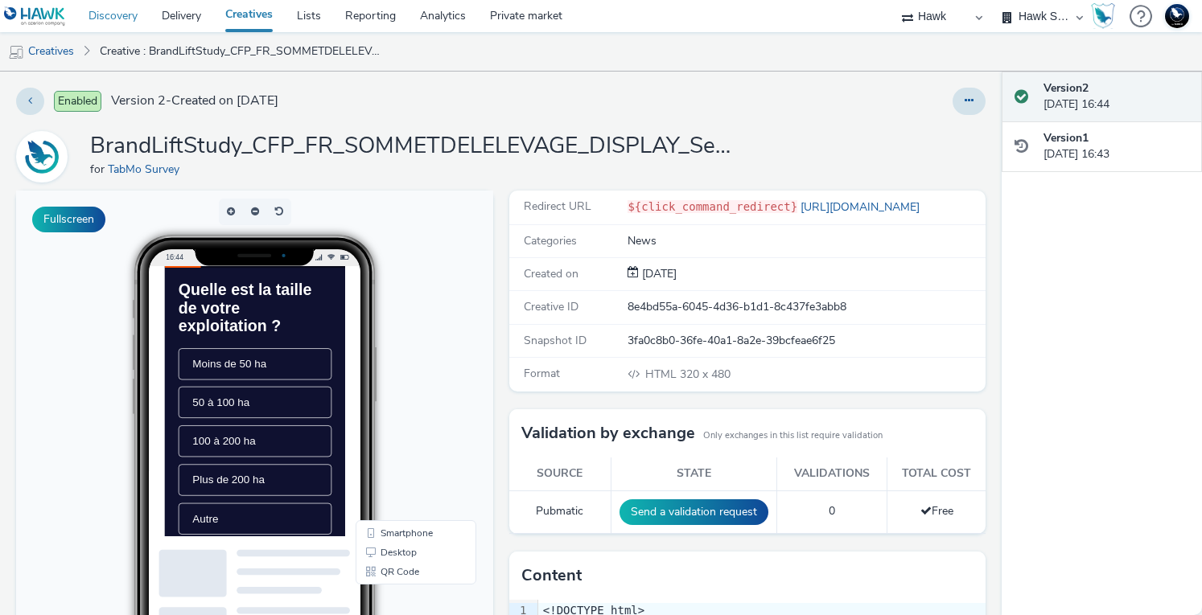
click at [113, 12] on link "Discovery" at bounding box center [112, 16] width 73 height 32
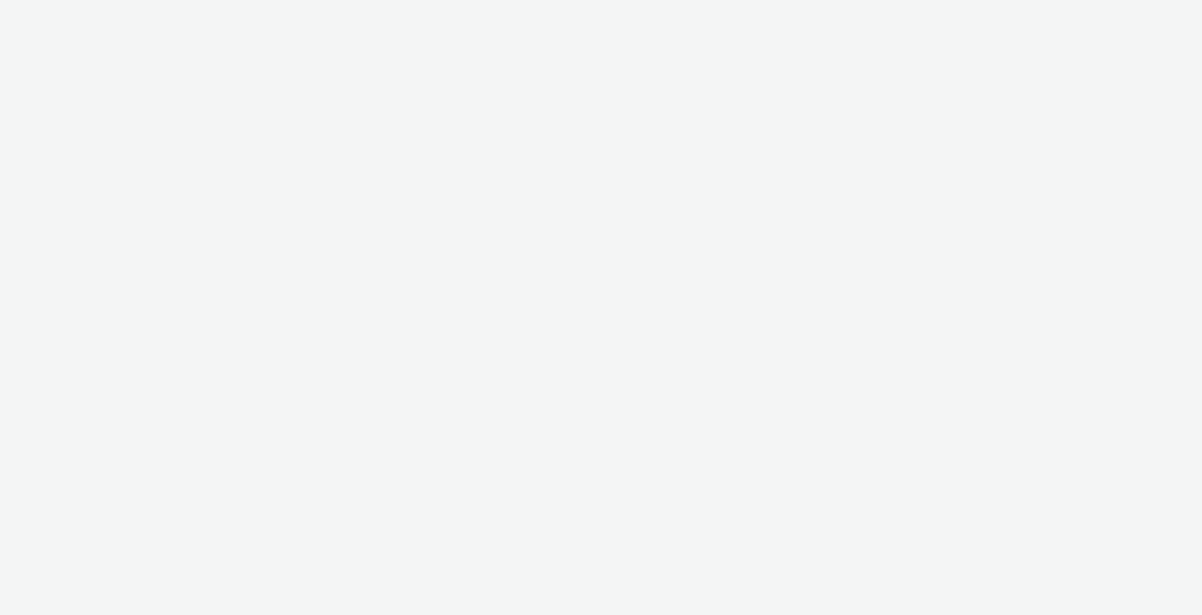
select select "11a7df10-284f-415c-b52a-427acf4c31ae"
select select "23ac11bc-76f7-45aa-bb6e-913a84dd47ea"
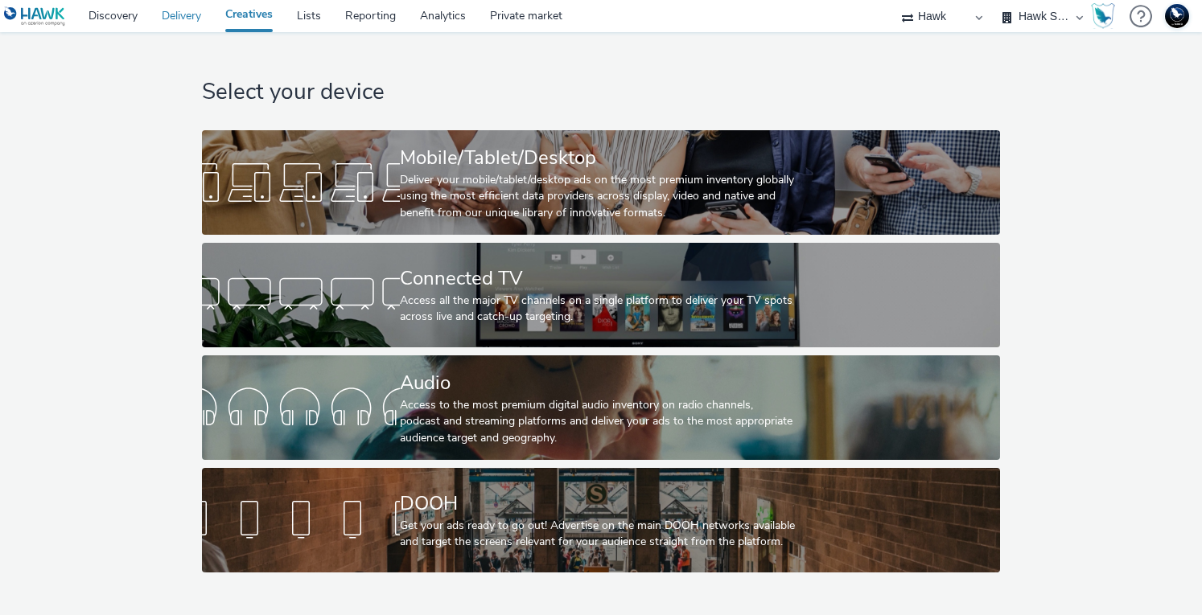
click at [163, 19] on link "Delivery" at bounding box center [182, 16] width 64 height 32
